Goal: Transaction & Acquisition: Book appointment/travel/reservation

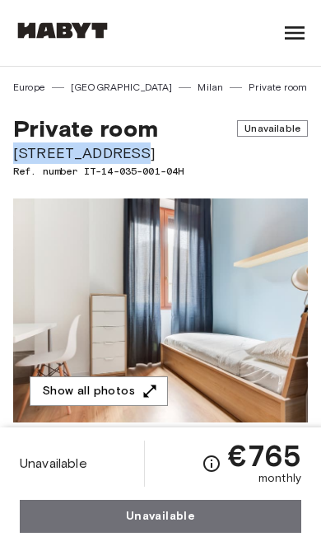
click at [227, 179] on div "Show all photos" at bounding box center [158, 297] width 302 height 251
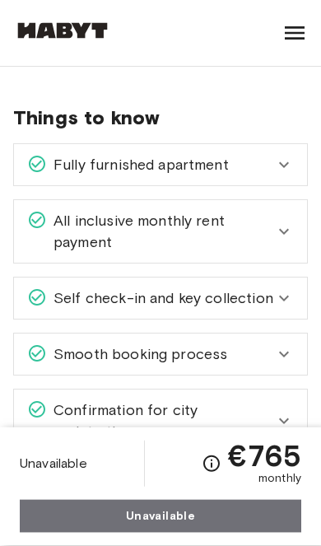
scroll to position [2299, 0]
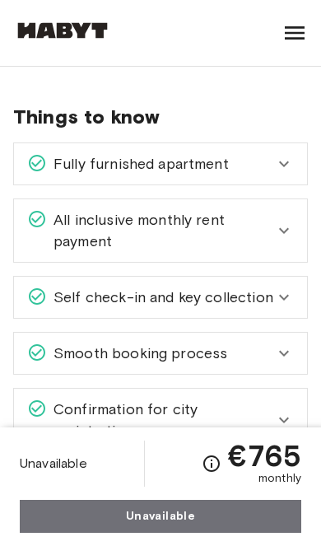
click at [276, 233] on icon at bounding box center [284, 231] width 20 height 20
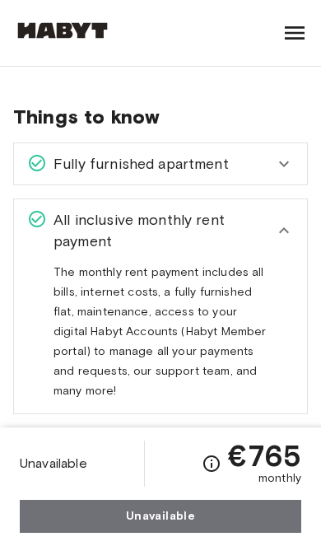
click at [281, 233] on icon at bounding box center [284, 231] width 20 height 20
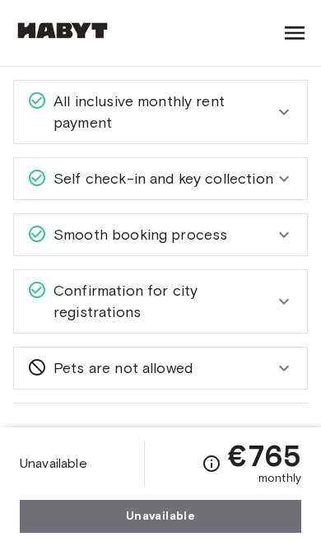
scroll to position [2441, 0]
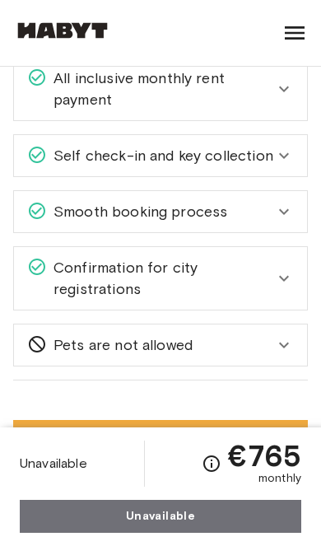
click at [271, 277] on span "Confirmation for city registrations" at bounding box center [160, 278] width 227 height 43
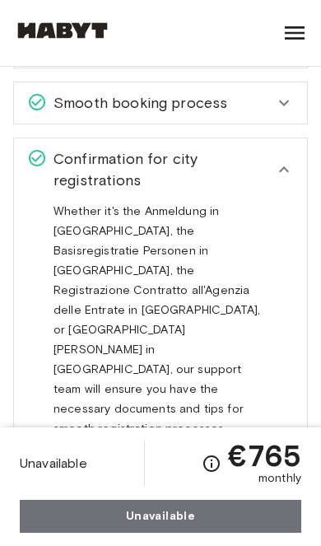
scroll to position [2550, 0]
click at [300, 176] on div "Confirmation for city registrations" at bounding box center [160, 169] width 293 height 63
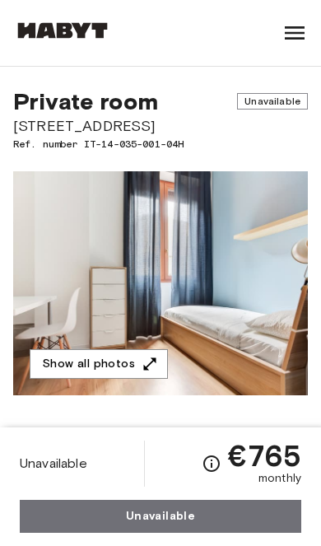
scroll to position [0, 0]
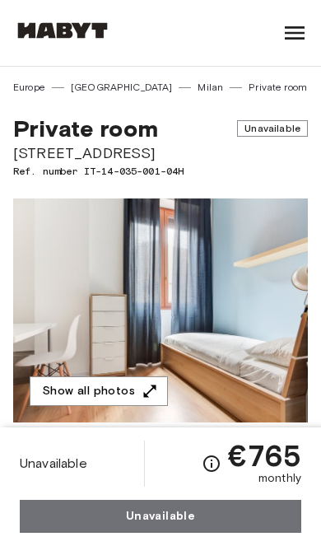
click at [198, 87] on link "Milan" at bounding box center [211, 87] width 26 height 15
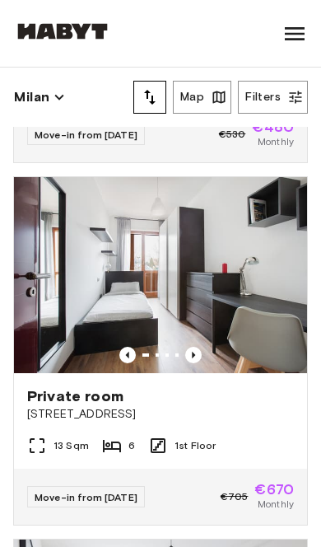
scroll to position [344, 0]
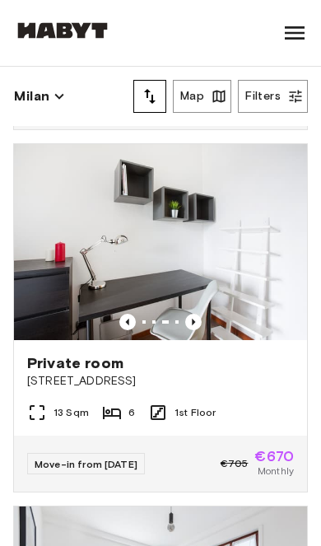
click at [246, 311] on img at bounding box center [160, 241] width 293 height 195
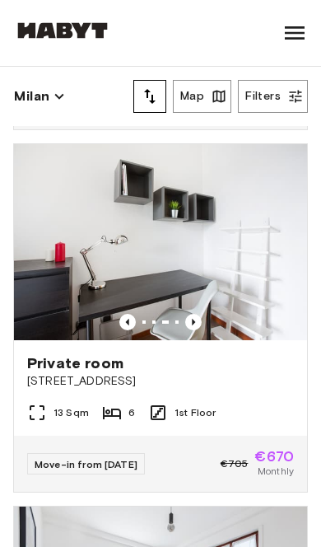
click at [199, 106] on button "Map" at bounding box center [202, 96] width 59 height 33
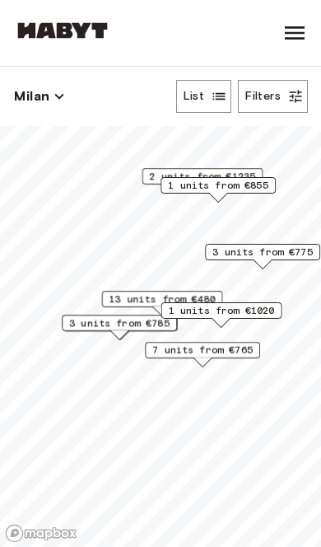
click at [227, 344] on span "7 units from €765" at bounding box center [202, 350] width 101 height 15
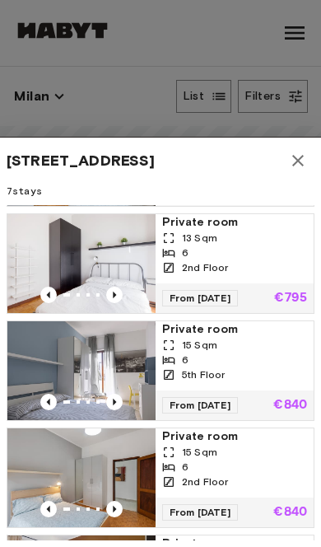
scroll to position [12, 0]
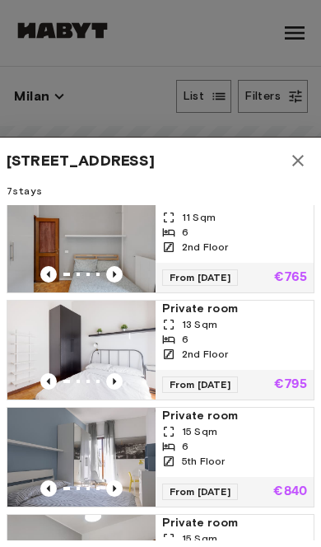
click at [245, 342] on div "6" at bounding box center [234, 339] width 145 height 15
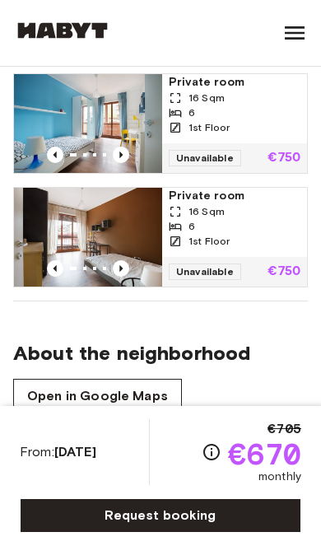
scroll to position [1833, 0]
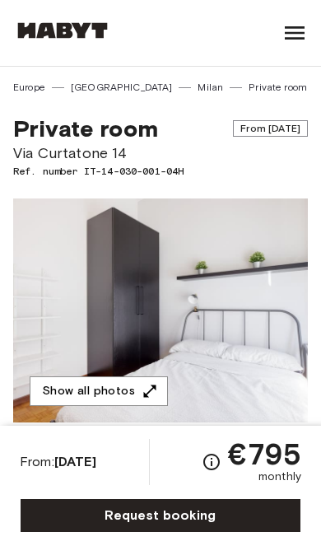
scroll to position [50, 0]
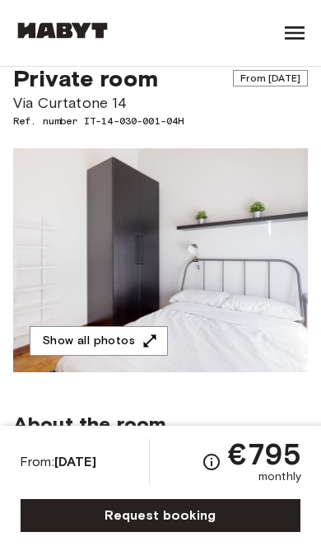
click at [149, 339] on icon "button" at bounding box center [150, 341] width 12 height 12
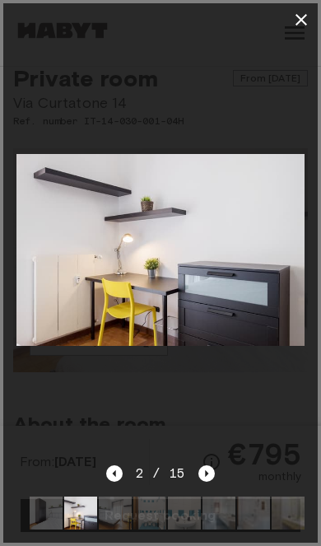
click at [297, 22] on icon "button" at bounding box center [302, 20] width 20 height 20
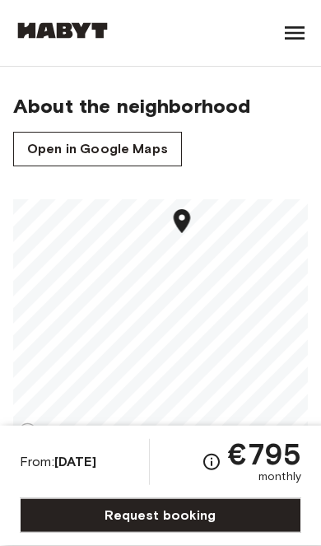
scroll to position [1993, 0]
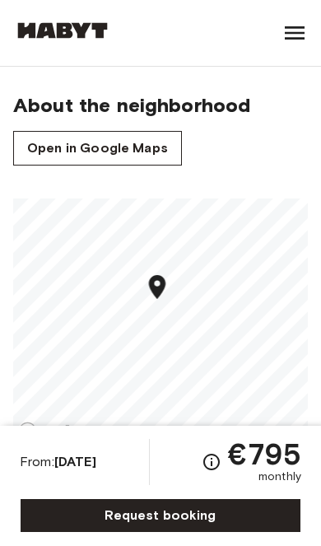
click at [138, 124] on div "About the neighborhood Open in Google Maps" at bounding box center [160, 129] width 295 height 73
click at [149, 146] on link "Open in Google Maps" at bounding box center [97, 148] width 169 height 35
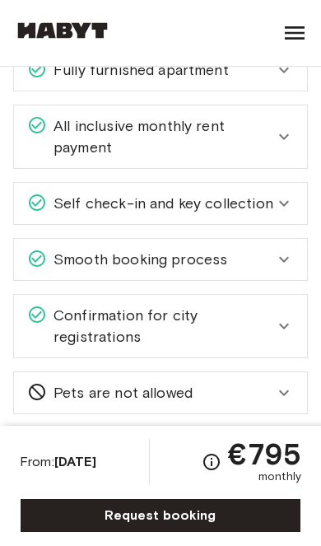
scroll to position [2401, 0]
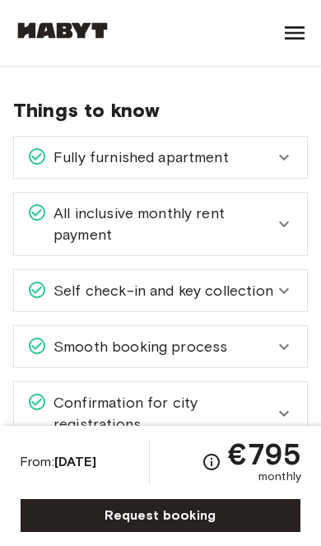
click at [283, 354] on icon at bounding box center [284, 347] width 20 height 20
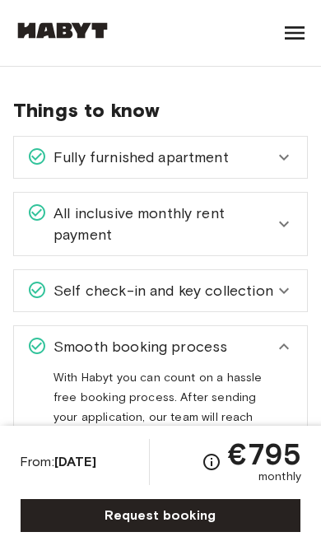
click at [281, 344] on icon at bounding box center [284, 347] width 20 height 20
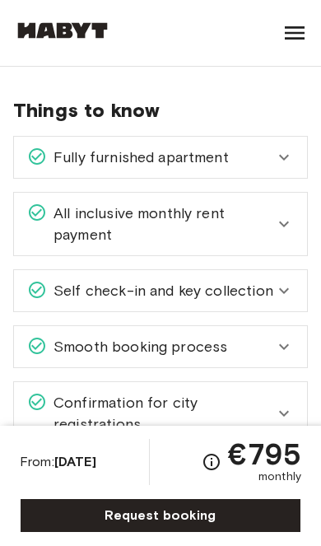
click at [288, 232] on icon at bounding box center [284, 224] width 20 height 20
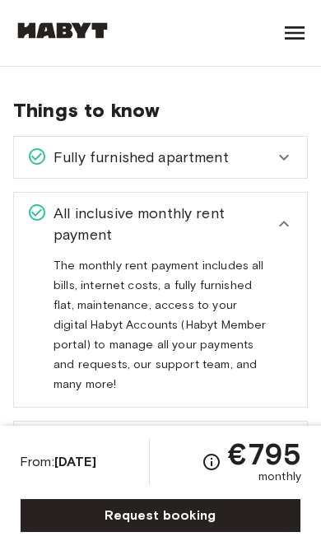
click at [282, 222] on icon at bounding box center [284, 224] width 20 height 20
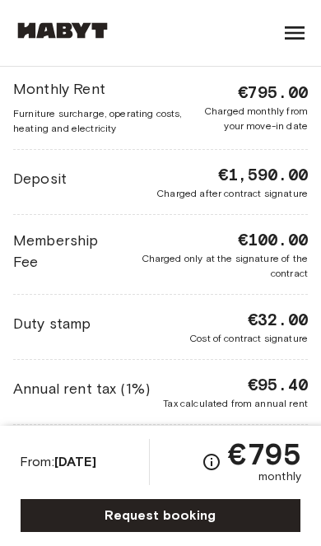
scroll to position [3132, 0]
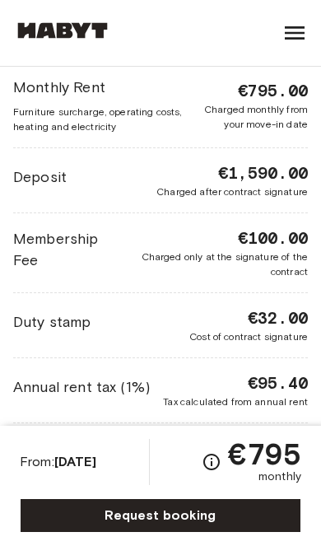
click at [213, 471] on icon "Check cost overview for full price breakdown. Please note that discounts apply …" at bounding box center [212, 462] width 20 height 20
click at [207, 461] on icon "Check cost overview for full price breakdown. Please note that discounts apply …" at bounding box center [212, 462] width 20 height 20
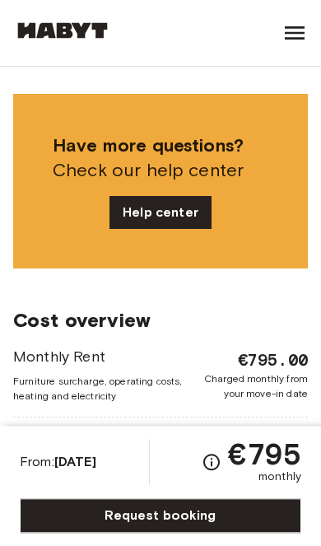
scroll to position [2852, 0]
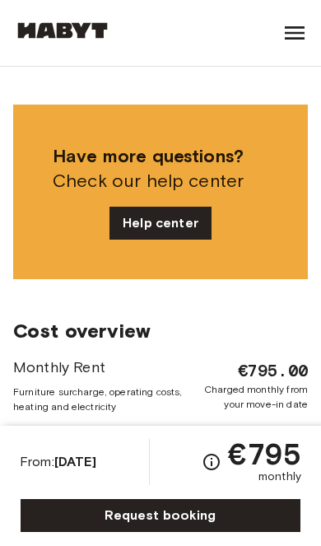
click at [202, 518] on link "Request booking" at bounding box center [161, 516] width 282 height 35
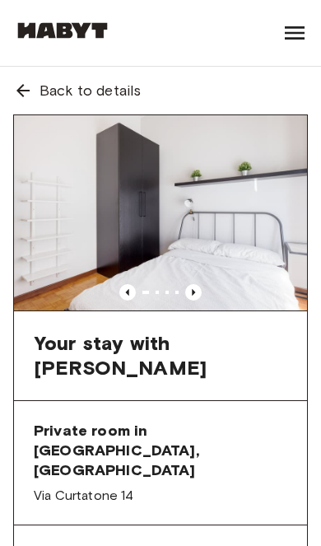
click at [210, 302] on img at bounding box center [160, 212] width 293 height 195
click at [200, 296] on icon "Previous image" at bounding box center [193, 292] width 16 height 16
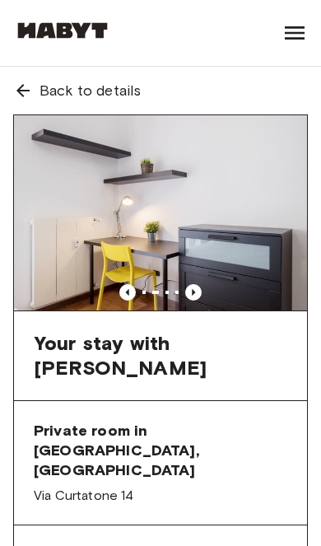
click at [207, 283] on img at bounding box center [160, 212] width 293 height 195
click at [193, 286] on icon "Previous image" at bounding box center [193, 292] width 16 height 16
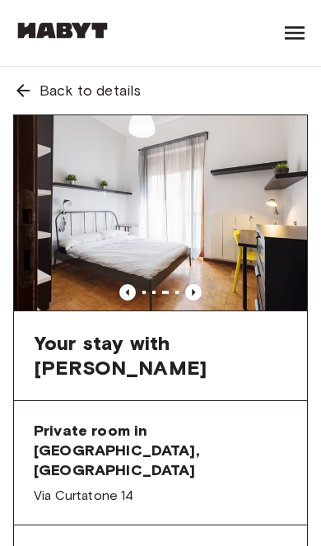
click at [199, 288] on icon "Previous image" at bounding box center [193, 292] width 16 height 16
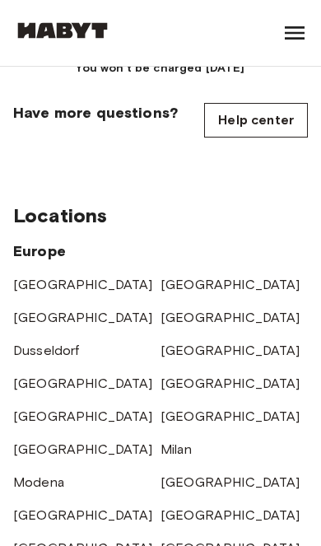
scroll to position [2276, 0]
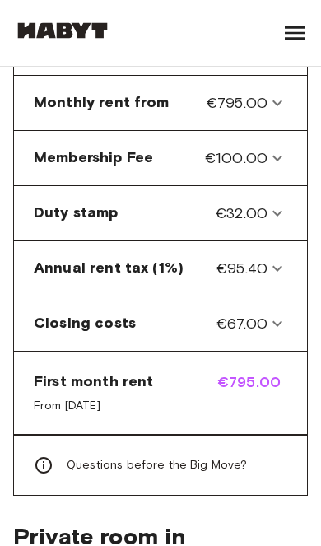
click at [50, 457] on icon at bounding box center [43, 465] width 16 height 16
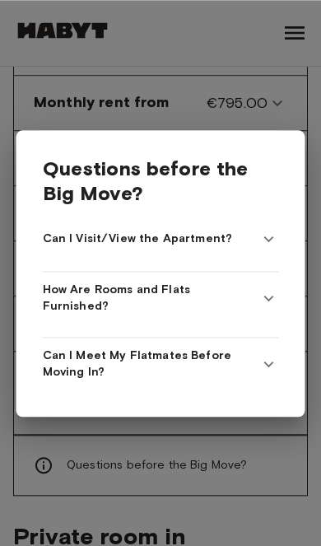
scroll to position [714, 0]
click at [270, 249] on icon at bounding box center [270, 239] width 20 height 20
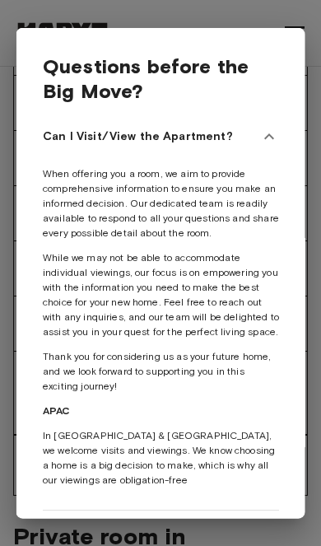
click at [274, 126] on icon at bounding box center [270, 136] width 20 height 20
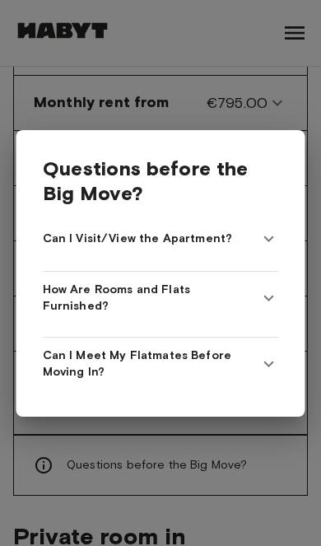
click at [276, 310] on Furnished\? "How Are Rooms and Flats Furnished?" at bounding box center [161, 298] width 237 height 53
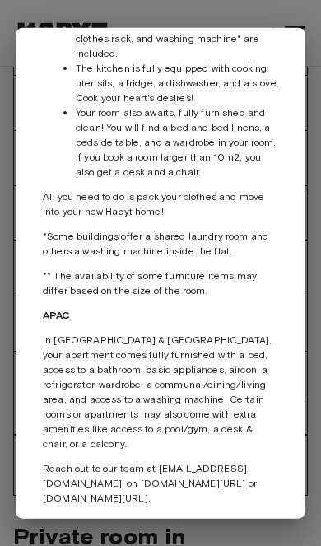
scroll to position [255, 0]
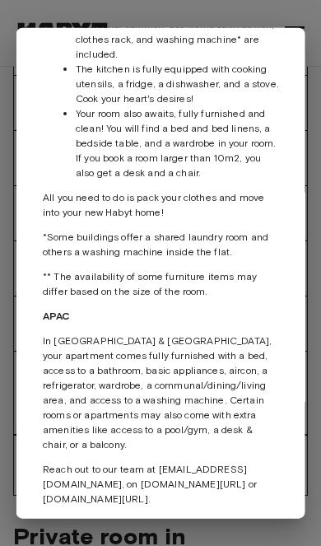
click at [267, 546] on icon at bounding box center [270, 556] width 20 height 20
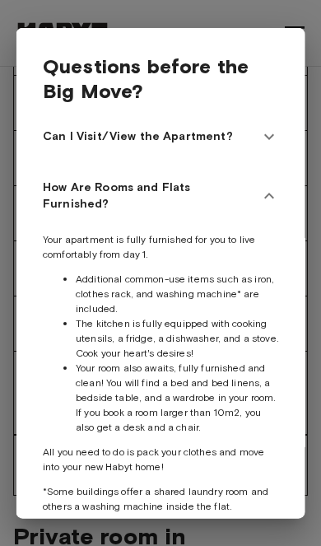
scroll to position [0, 0]
click at [296, 316] on div "Questions before the Big Move? Can I Visit/View the Apartment? When offering yo…" at bounding box center [160, 273] width 289 height 492
click at [314, 54] on div at bounding box center [160, 273] width 321 height 546
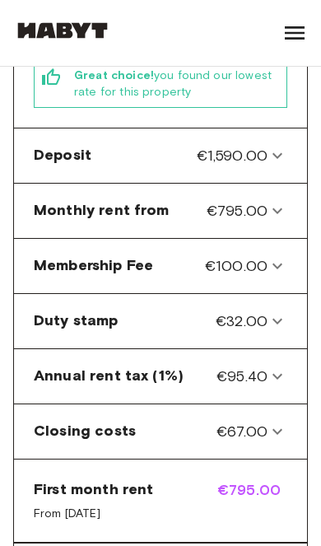
click at [286, 256] on icon at bounding box center [278, 266] width 20 height 20
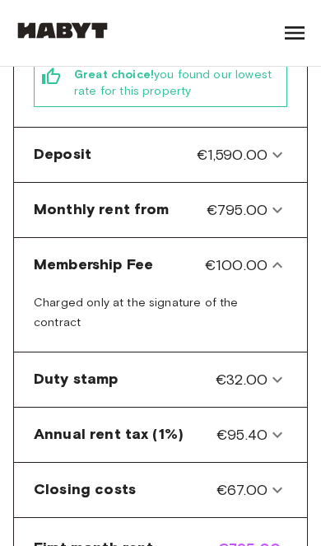
click at [293, 245] on Fee-panel "Membership Fee €100.00" at bounding box center [161, 265] width 280 height 41
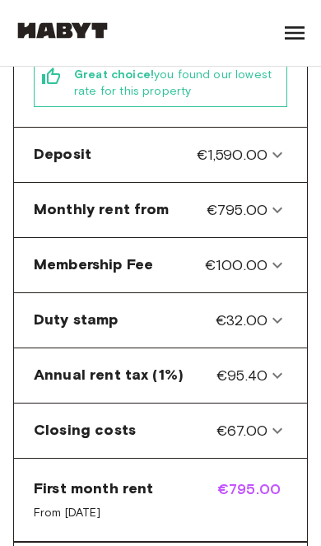
click at [283, 200] on icon at bounding box center [278, 210] width 20 height 20
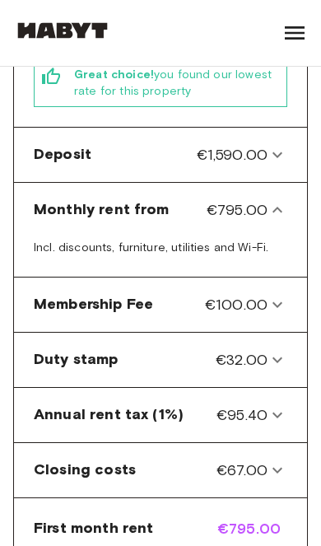
click at [297, 190] on from-panel "Monthly rent from €795.00" at bounding box center [161, 210] width 280 height 41
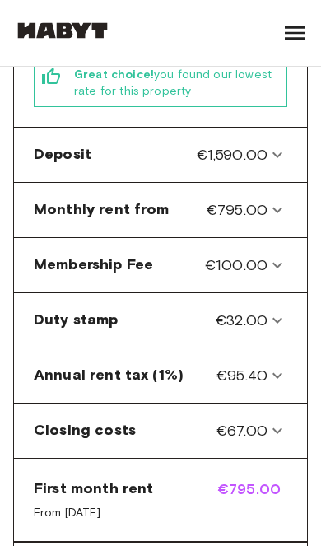
click at [288, 134] on div "Deposit €1,590.00" at bounding box center [161, 154] width 280 height 41
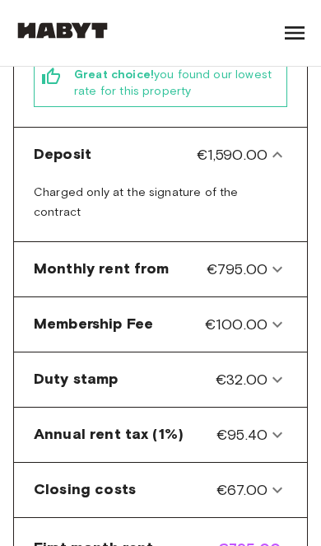
click at [293, 134] on div "Deposit €1,590.00" at bounding box center [161, 154] width 280 height 41
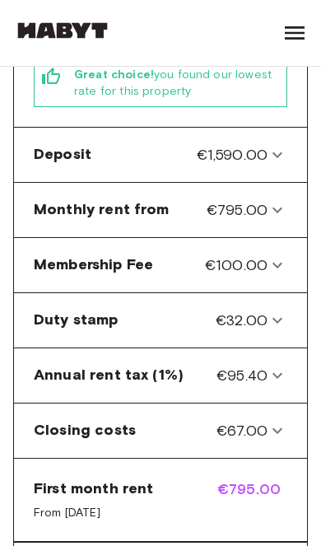
click at [283, 311] on icon at bounding box center [278, 321] width 20 height 20
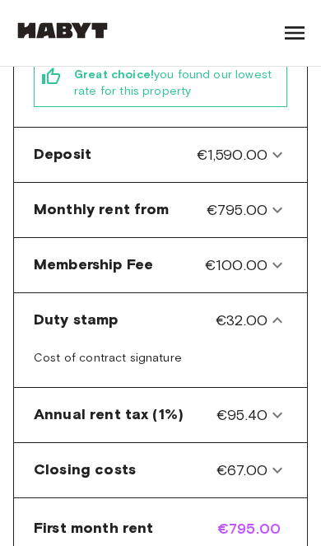
click at [284, 311] on icon at bounding box center [278, 321] width 20 height 20
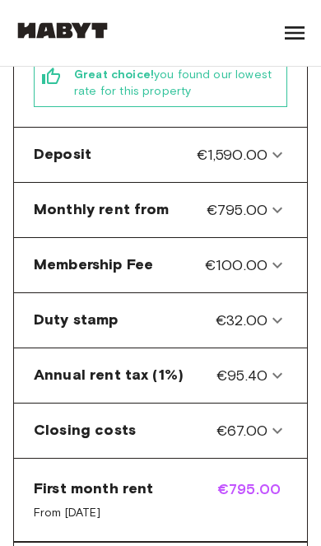
click at [281, 355] on \(1\%\)-panel "Annual rent tax (1%) €95.40" at bounding box center [161, 375] width 280 height 41
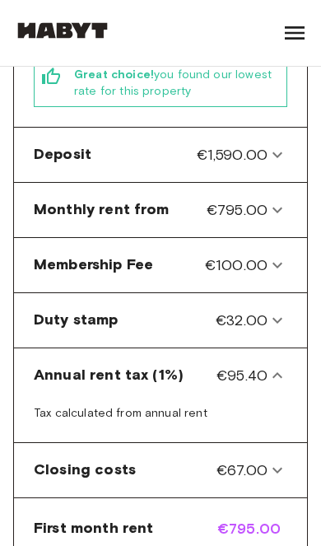
click at [284, 366] on icon at bounding box center [278, 376] width 20 height 20
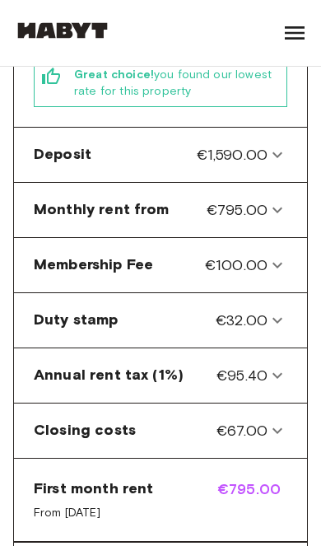
click at [287, 421] on icon at bounding box center [278, 431] width 20 height 20
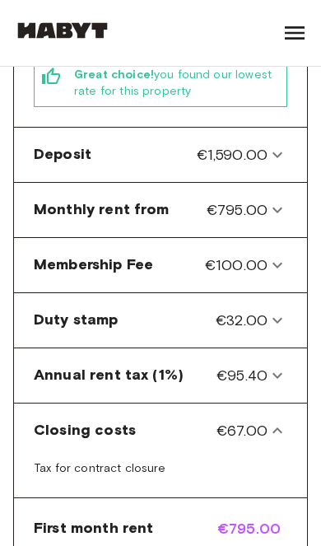
click at [289, 410] on costs-panel "Closing costs €67.00" at bounding box center [161, 430] width 280 height 41
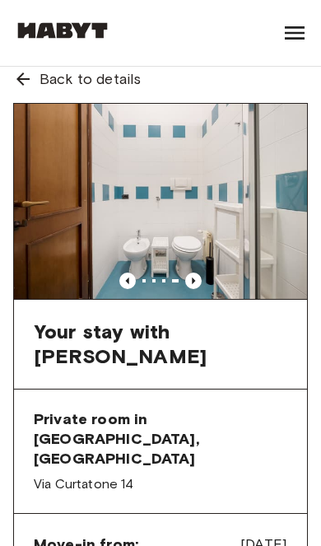
scroll to position [0, 0]
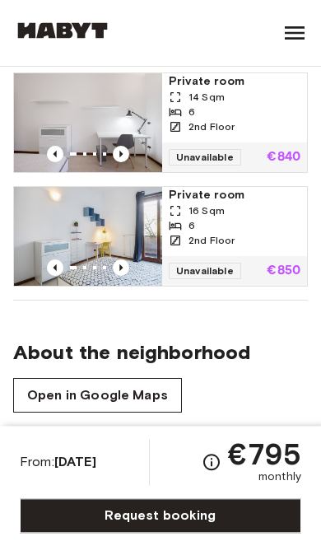
scroll to position [1746, 0]
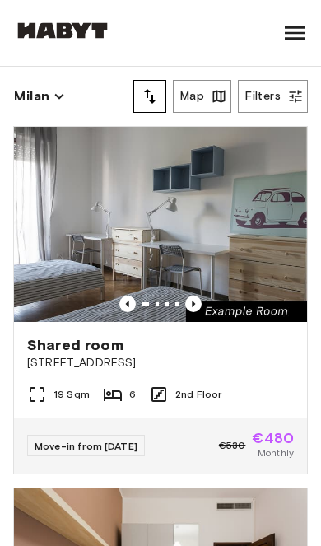
click at [283, 95] on button "Filters" at bounding box center [273, 96] width 70 height 33
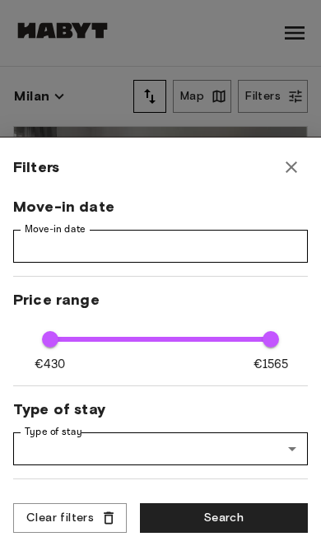
click at [285, 90] on div at bounding box center [160, 273] width 321 height 546
type input "****"
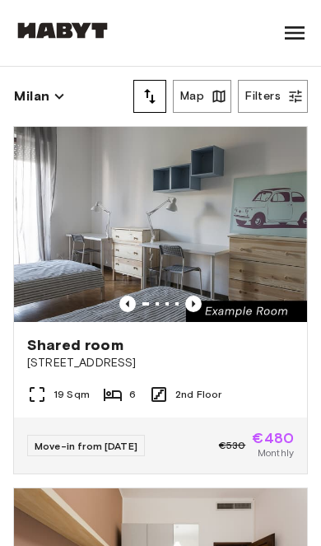
click at [208, 101] on button "Map" at bounding box center [202, 96] width 59 height 33
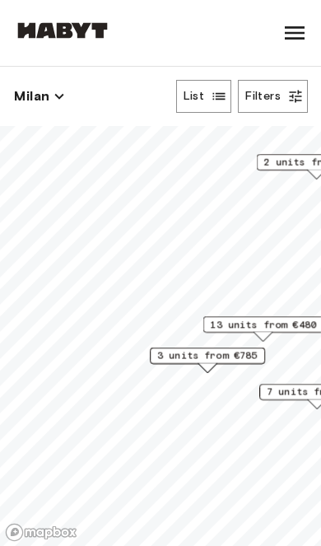
click at [224, 354] on span "3 units from €785" at bounding box center [207, 356] width 101 height 15
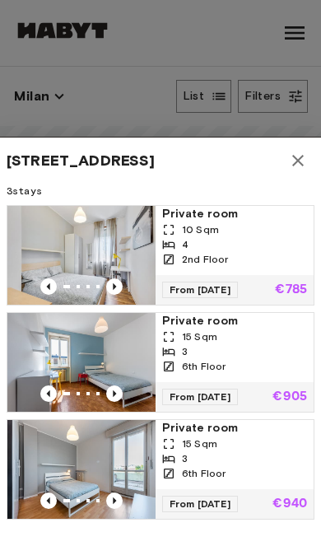
click at [280, 266] on div "2nd Floor" at bounding box center [234, 259] width 145 height 15
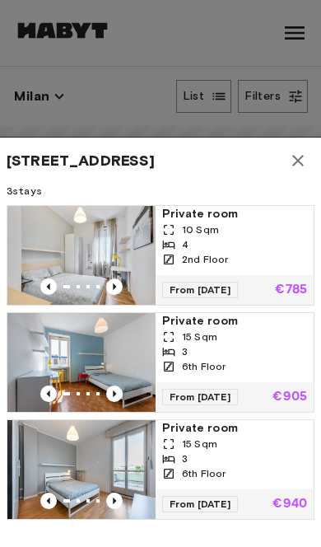
click at [301, 165] on icon "button" at bounding box center [298, 161] width 20 height 20
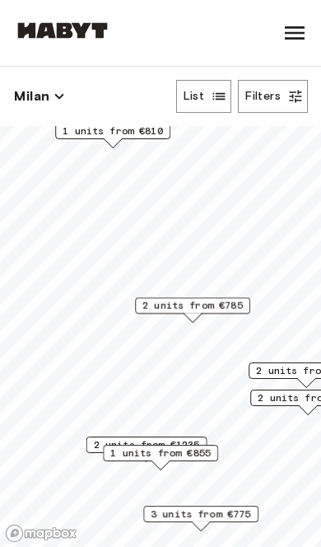
click at [226, 303] on span "2 units from €785" at bounding box center [193, 305] width 101 height 15
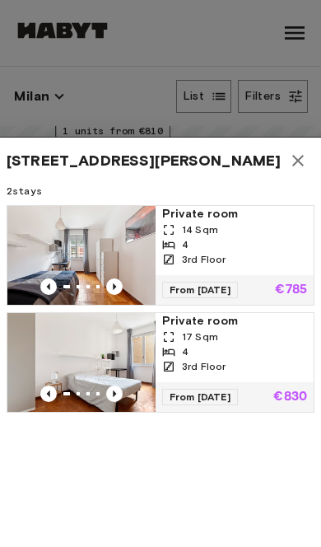
click at [233, 351] on div "4" at bounding box center [234, 351] width 145 height 15
click at [309, 166] on button "button" at bounding box center [298, 160] width 33 height 33
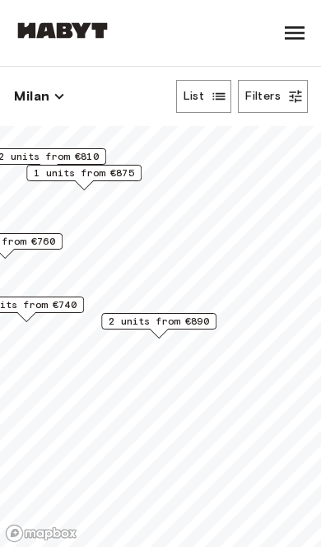
click at [190, 324] on span "2 units from €890" at bounding box center [159, 321] width 101 height 15
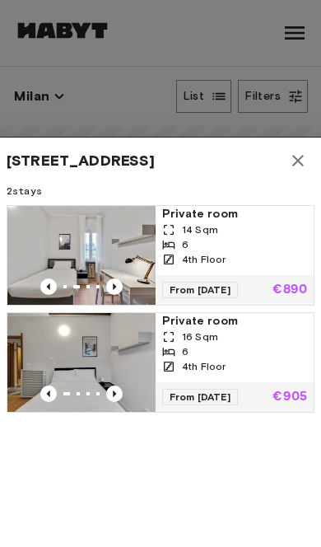
click at [293, 164] on icon "button" at bounding box center [298, 161] width 20 height 20
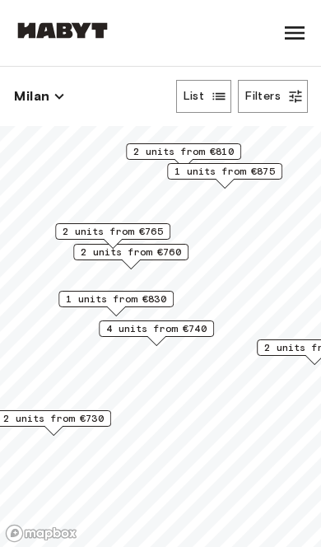
click at [197, 326] on span "4 units from €740" at bounding box center [156, 328] width 101 height 15
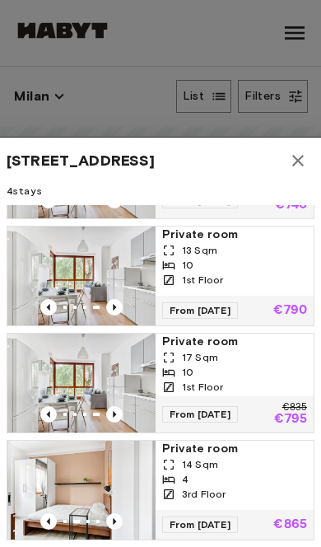
scroll to position [87, 0]
click at [197, 464] on span "14 Sqm" at bounding box center [200, 464] width 36 height 15
click at [310, 160] on button "button" at bounding box center [298, 160] width 33 height 33
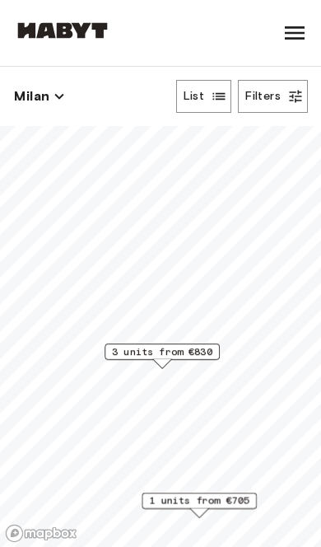
click at [199, 354] on span "3 units from €830" at bounding box center [162, 351] width 101 height 15
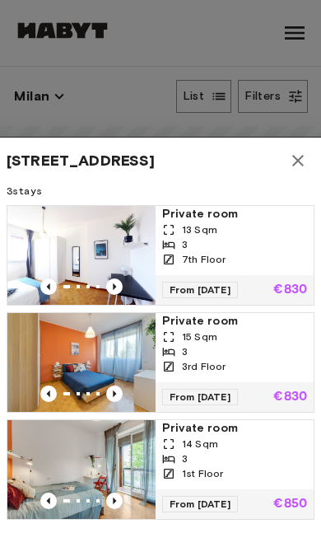
click at [306, 167] on icon "button" at bounding box center [298, 161] width 20 height 20
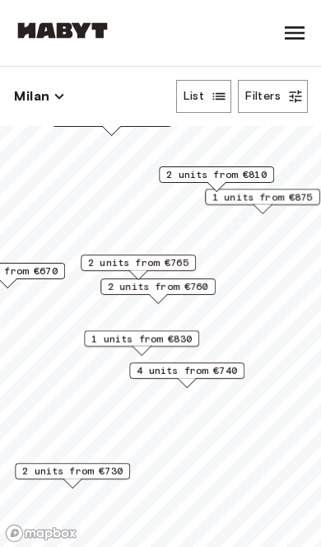
click at [206, 372] on span "4 units from €740" at bounding box center [187, 370] width 101 height 15
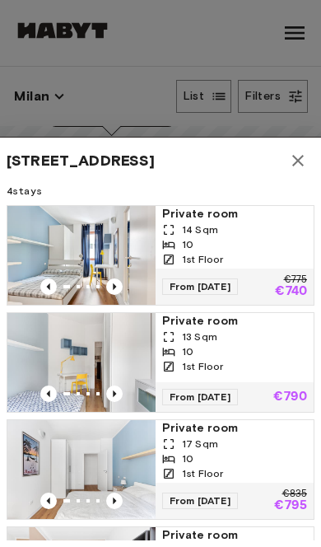
click at [307, 170] on icon "button" at bounding box center [298, 161] width 20 height 20
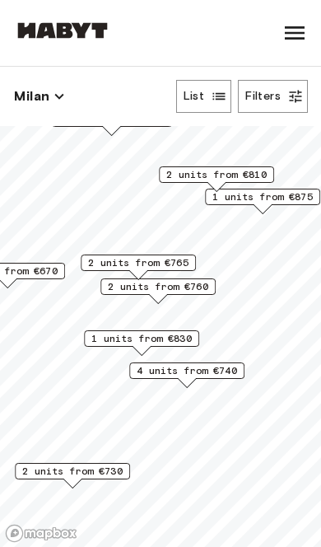
click at [206, 283] on span "2 units from €760" at bounding box center [158, 286] width 101 height 15
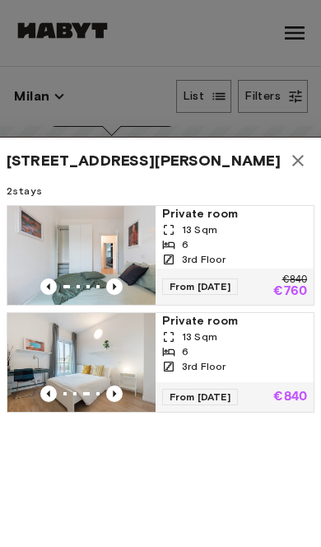
click at [275, 248] on div "6" at bounding box center [234, 244] width 145 height 15
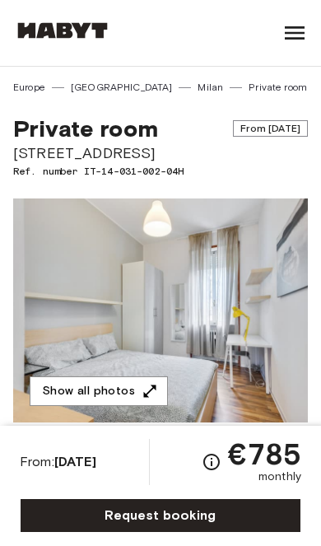
click at [143, 394] on icon "button" at bounding box center [150, 391] width 16 height 16
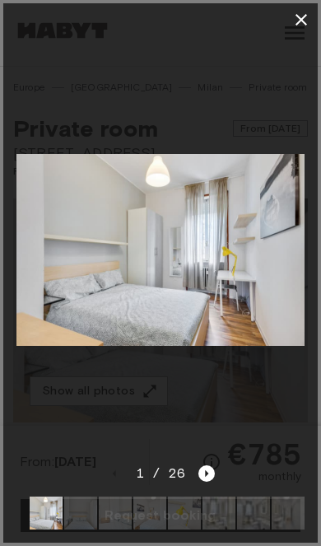
click at [201, 479] on icon "Next image" at bounding box center [207, 474] width 16 height 16
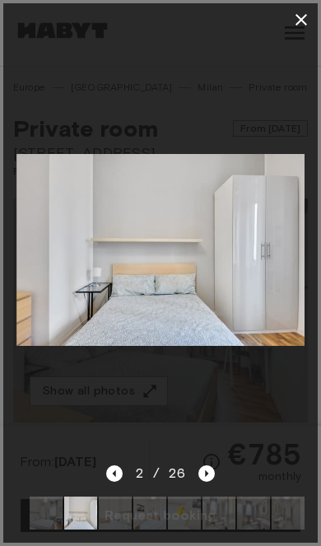
click at [207, 471] on icon "Next image" at bounding box center [207, 474] width 16 height 16
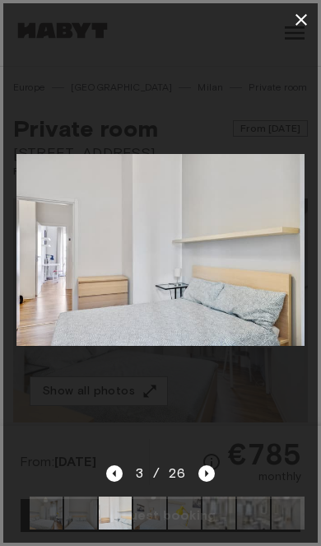
click at [204, 467] on icon "Next image" at bounding box center [207, 474] width 16 height 16
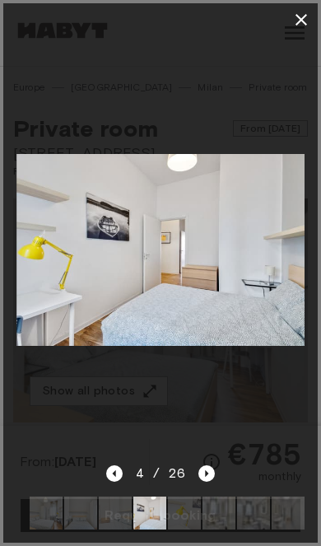
click at [213, 468] on icon "Next image" at bounding box center [207, 474] width 16 height 16
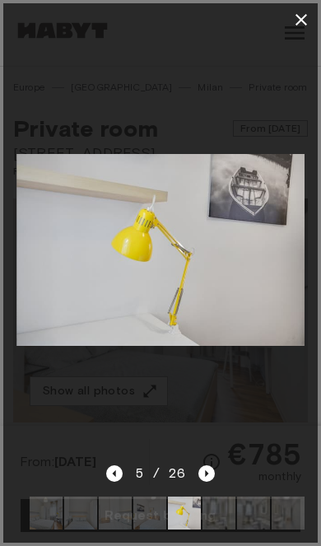
click at [210, 477] on icon "Next image" at bounding box center [207, 474] width 16 height 16
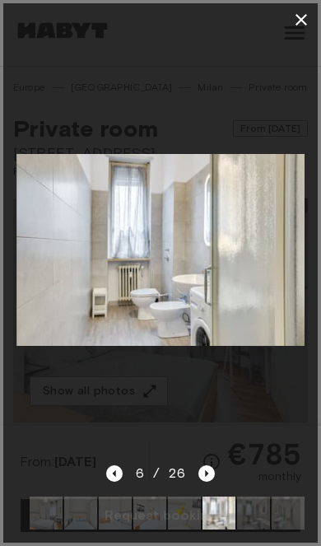
click at [213, 474] on icon "Next image" at bounding box center [207, 474] width 16 height 16
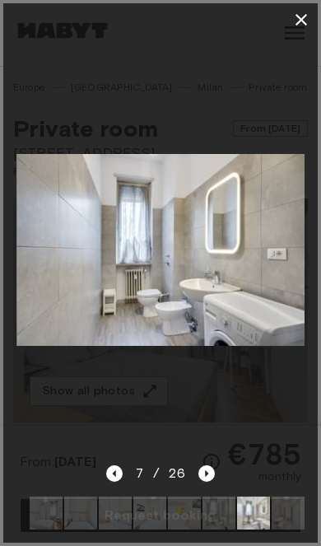
click at [208, 474] on icon "Next image" at bounding box center [207, 474] width 16 height 16
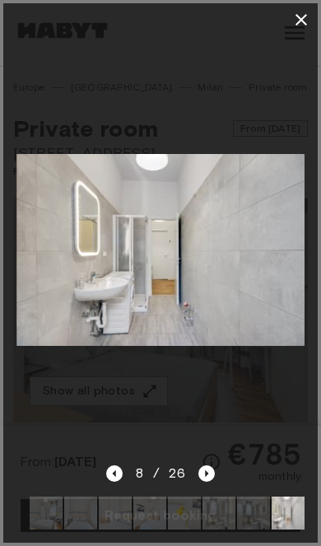
click at [210, 479] on icon "Next image" at bounding box center [207, 474] width 16 height 16
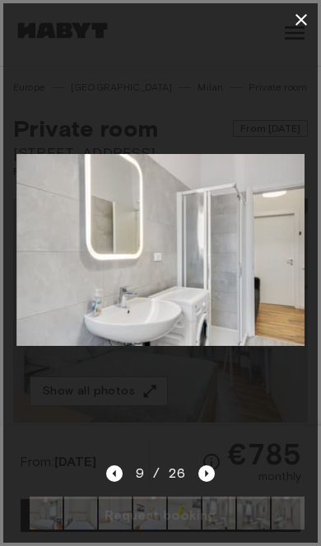
click at [213, 471] on icon "Next image" at bounding box center [207, 474] width 16 height 16
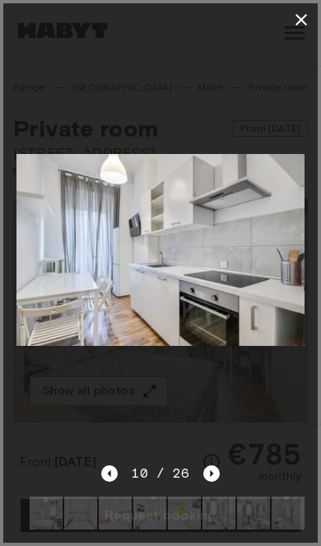
click at [204, 479] on icon "Next image" at bounding box center [212, 474] width 16 height 16
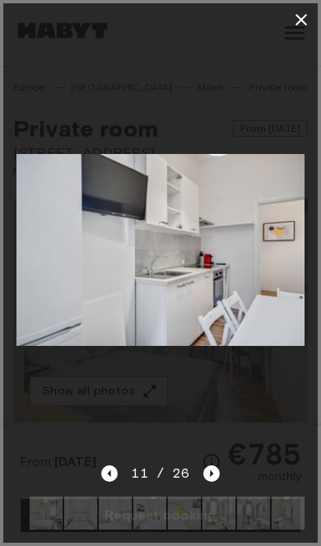
click at [213, 475] on icon "Next image" at bounding box center [212, 474] width 16 height 16
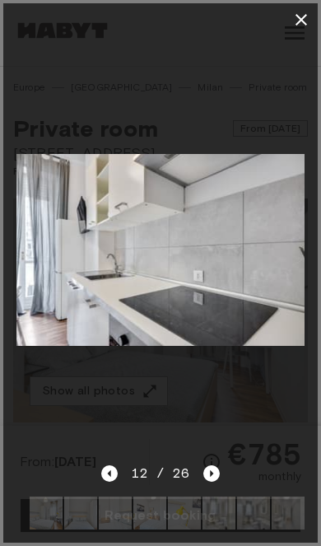
click at [213, 476] on icon "Next image" at bounding box center [212, 474] width 16 height 16
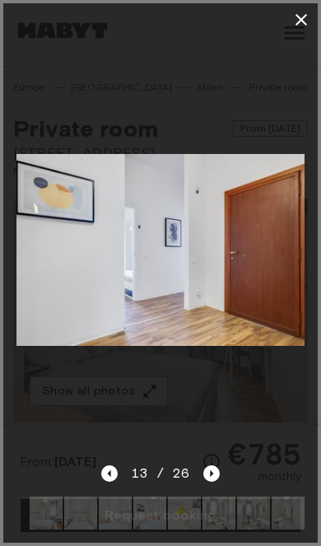
click at [213, 469] on icon "Next image" at bounding box center [212, 474] width 16 height 16
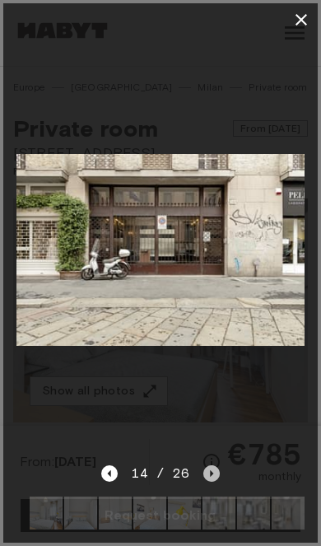
click at [210, 476] on icon "Next image" at bounding box center [212, 474] width 16 height 16
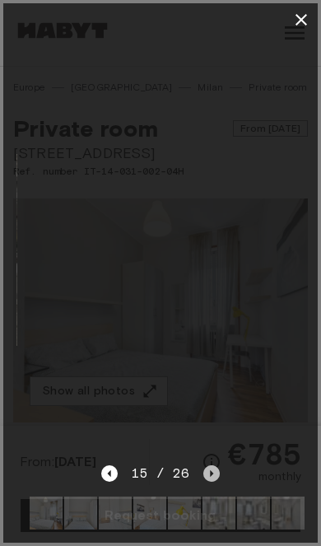
click at [213, 475] on icon "Next image" at bounding box center [212, 474] width 16 height 16
click at [217, 474] on icon "Next image" at bounding box center [212, 474] width 16 height 16
click at [213, 472] on icon "Next image" at bounding box center [212, 474] width 16 height 16
click at [213, 475] on icon "Next image" at bounding box center [212, 474] width 16 height 16
click at [213, 481] on icon "Next image" at bounding box center [212, 474] width 16 height 16
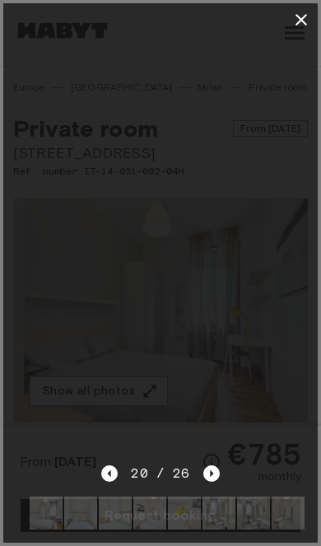
click at [213, 473] on icon "Next image" at bounding box center [212, 474] width 16 height 16
click at [218, 478] on icon "Next image" at bounding box center [212, 474] width 16 height 16
click at [218, 475] on icon "Next image" at bounding box center [212, 474] width 16 height 16
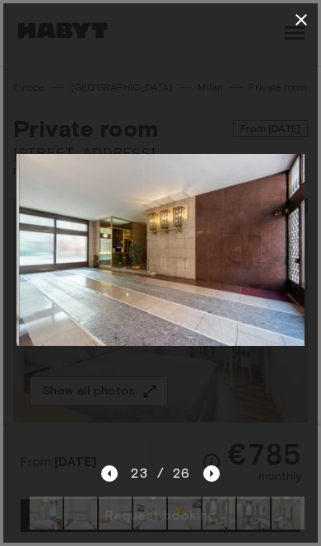
click at [217, 479] on icon "Next image" at bounding box center [212, 474] width 16 height 16
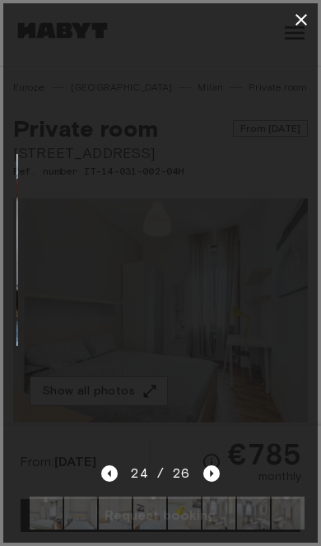
click at [217, 477] on icon "Next image" at bounding box center [212, 474] width 16 height 16
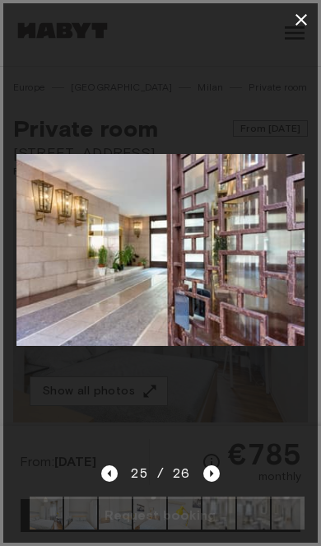
click at [293, 26] on icon "button" at bounding box center [302, 20] width 20 height 20
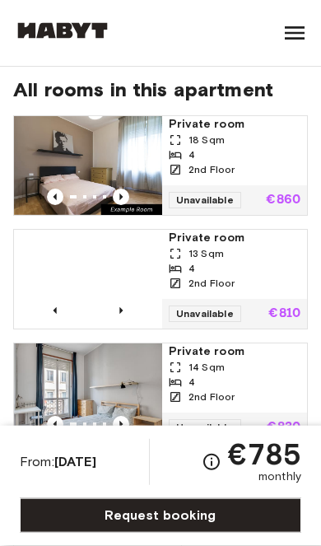
scroll to position [1363, 0]
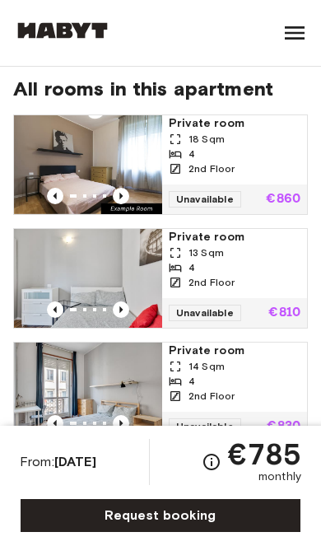
click at [251, 166] on div "2nd Floor" at bounding box center [235, 169] width 132 height 15
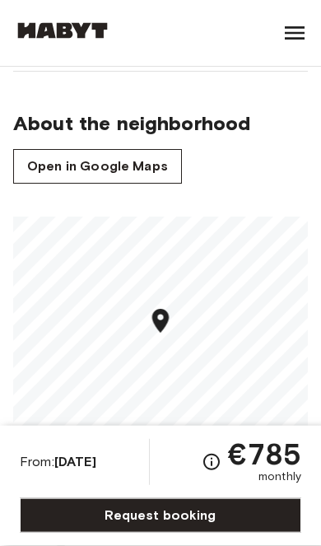
scroll to position [1783, 0]
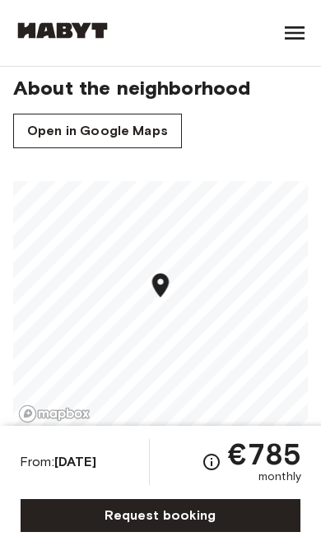
click at [161, 125] on link "Open in Google Maps" at bounding box center [97, 131] width 169 height 35
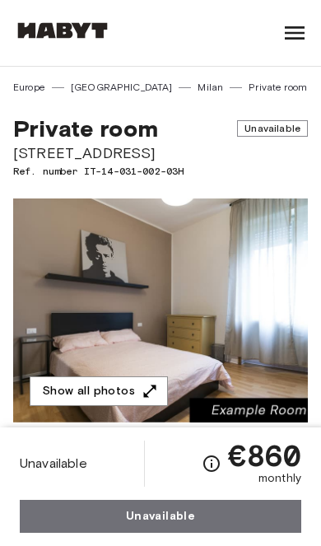
click at [143, 400] on button "Show all photos" at bounding box center [99, 392] width 138 height 30
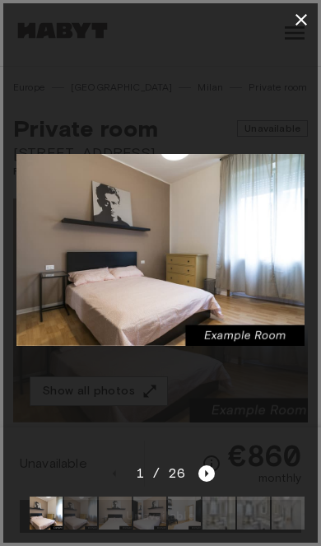
click at [212, 470] on icon "Next image" at bounding box center [207, 474] width 16 height 16
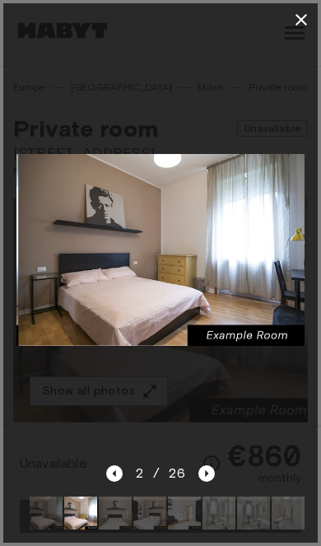
click at [212, 467] on icon "Next image" at bounding box center [207, 474] width 16 height 16
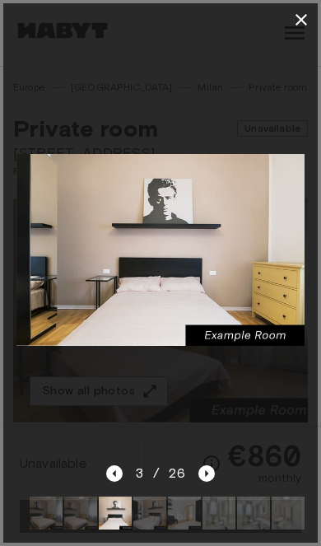
click at [227, 479] on div "3 / 26" at bounding box center [160, 503] width 315 height 79
click at [213, 475] on icon "Next image" at bounding box center [207, 474] width 16 height 16
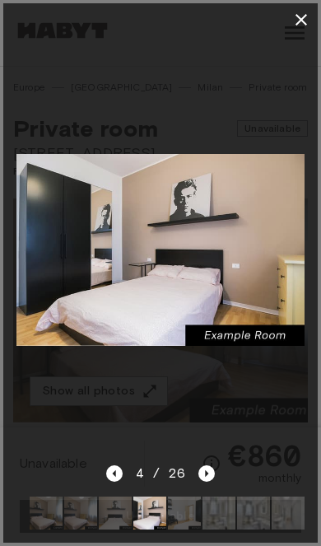
click at [212, 466] on icon "Next image" at bounding box center [207, 474] width 16 height 16
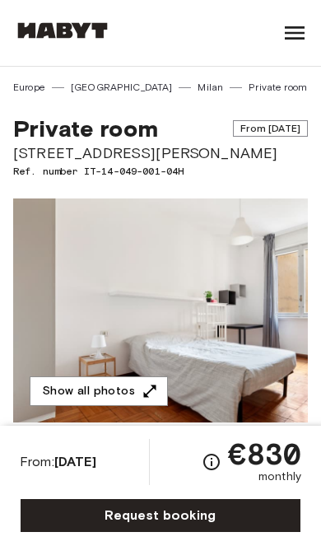
click at [143, 399] on icon "button" at bounding box center [150, 391] width 16 height 16
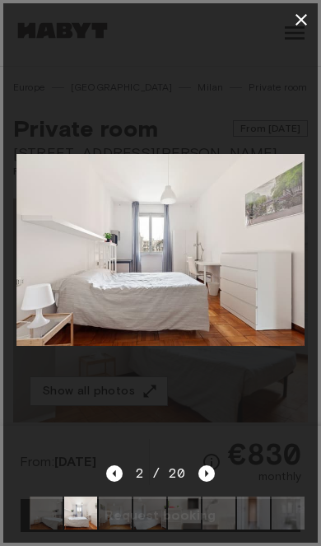
click at [309, 20] on icon "button" at bounding box center [302, 20] width 20 height 20
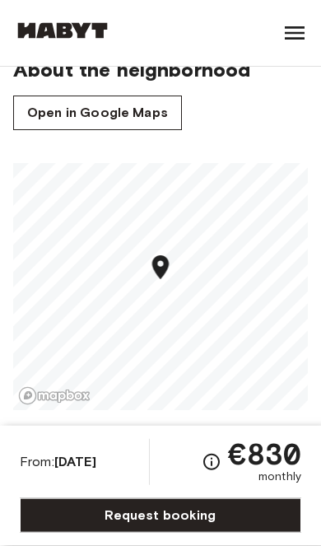
scroll to position [1802, 0]
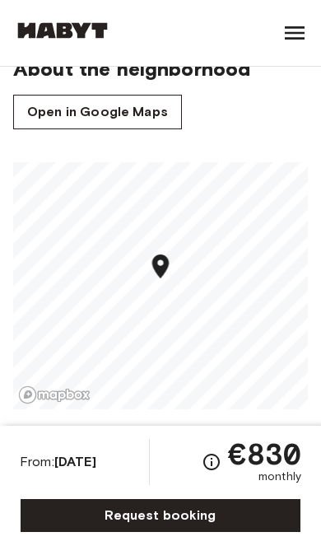
click at [161, 109] on link "Open in Google Maps" at bounding box center [97, 112] width 169 height 35
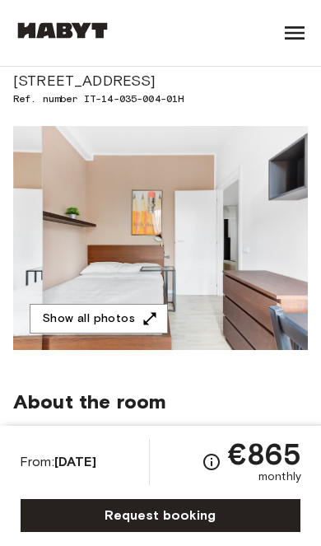
scroll to position [70, 0]
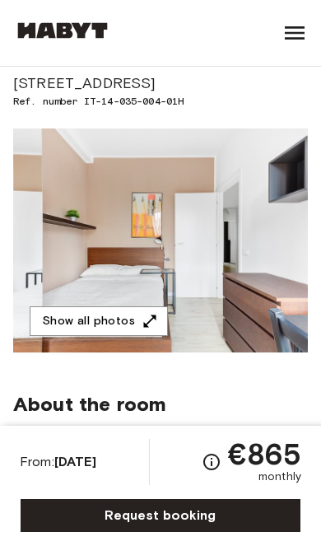
click at [145, 321] on icon "button" at bounding box center [150, 321] width 16 height 16
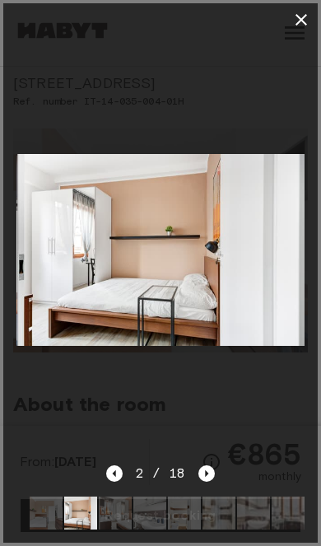
click at [296, 17] on icon "button" at bounding box center [302, 20] width 20 height 20
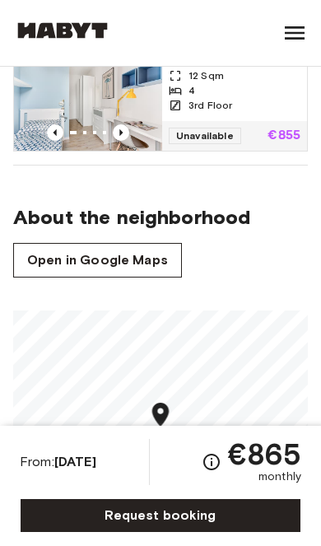
scroll to position [1796, 0]
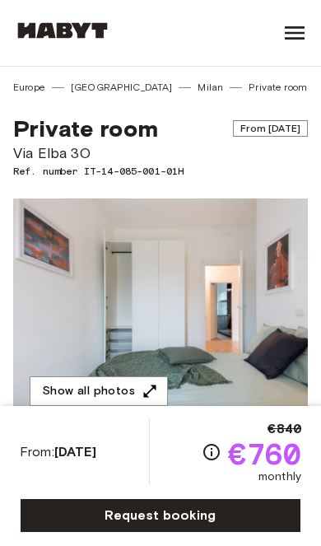
click at [129, 391] on button "Show all photos" at bounding box center [99, 392] width 138 height 30
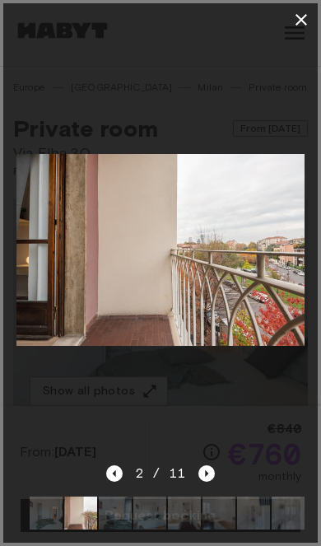
click at [301, 27] on icon "button" at bounding box center [302, 20] width 20 height 20
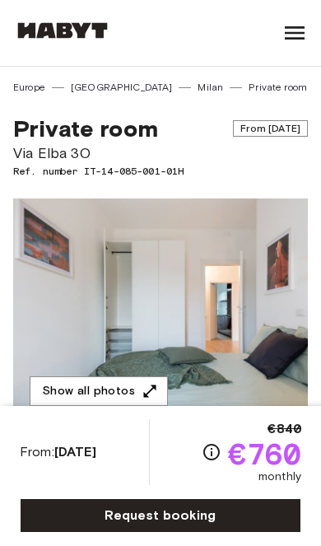
click at [202, 440] on div "€840 €760 monthly" at bounding box center [252, 452] width 100 height 66
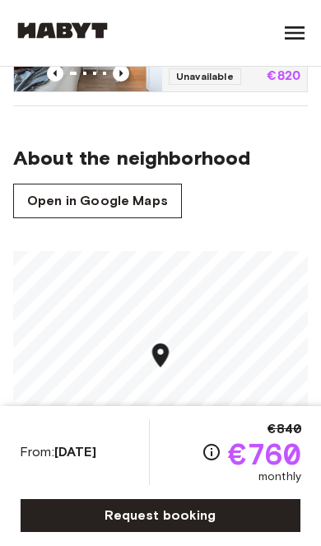
scroll to position [2136, 0]
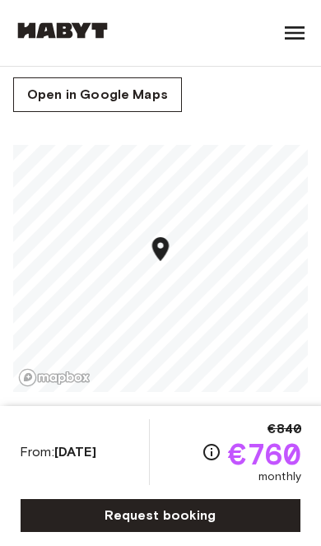
click at [161, 102] on link "Open in Google Maps" at bounding box center [97, 94] width 169 height 35
